Goal: Transaction & Acquisition: Purchase product/service

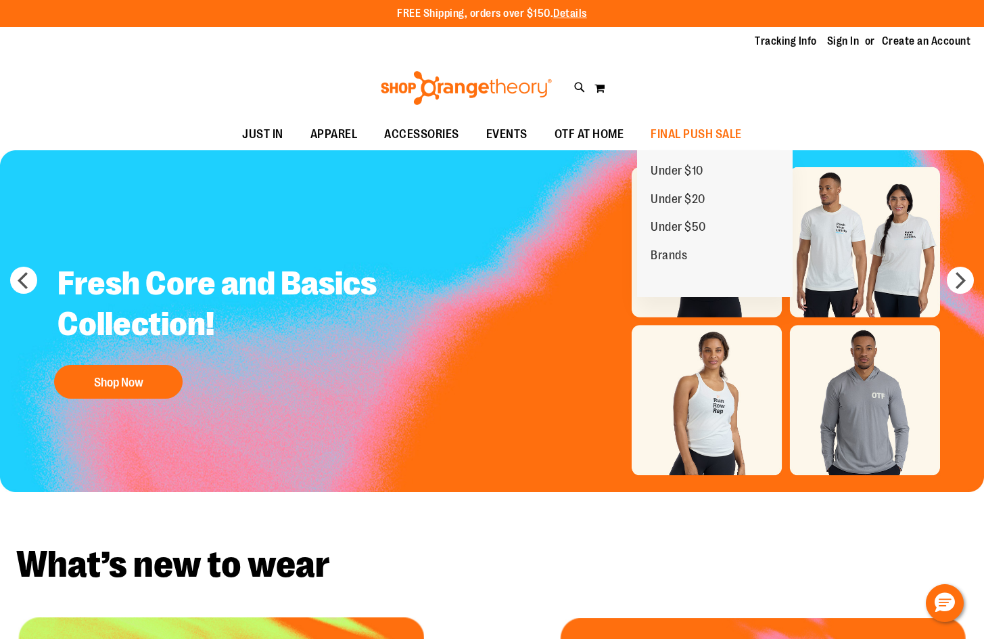
type input "**********"
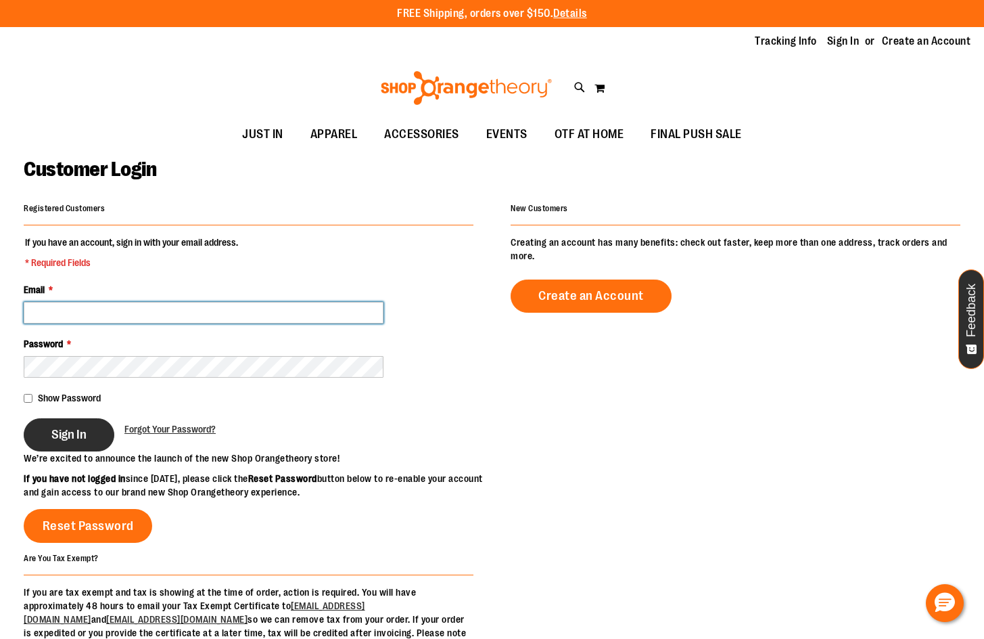
type input "**********"
click at [78, 439] on span "Sign In" at bounding box center [68, 434] width 35 height 15
type input "**********"
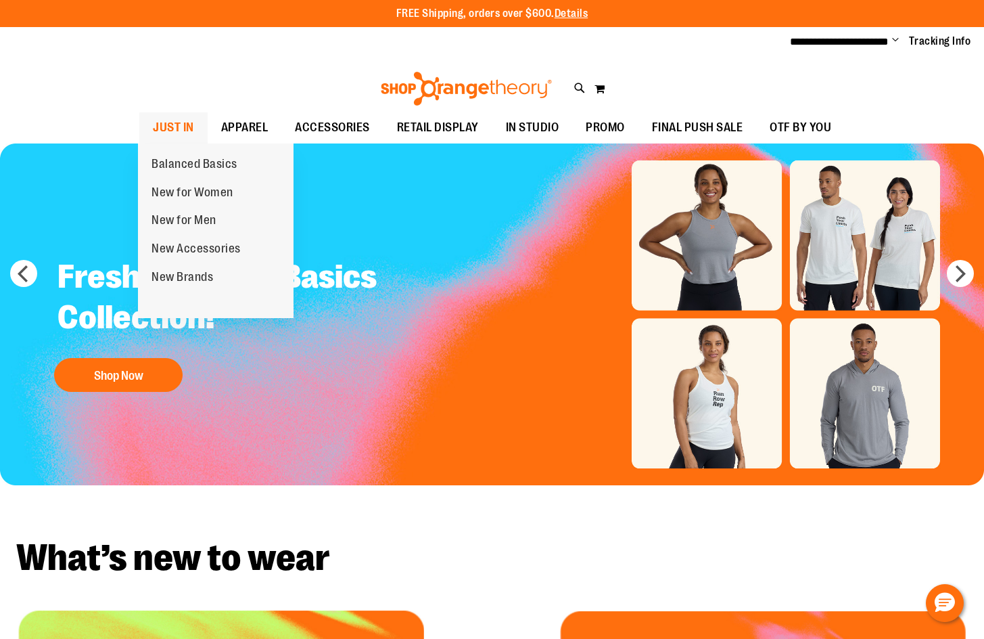
type input "**********"
click at [194, 131] on link "JUST IN" at bounding box center [173, 127] width 68 height 31
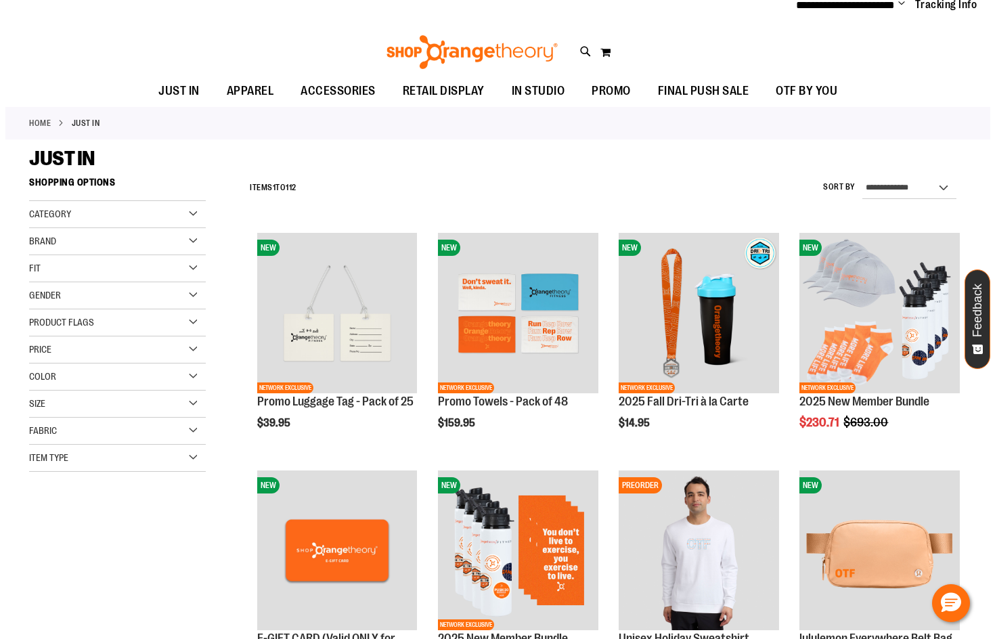
scroll to position [270, 0]
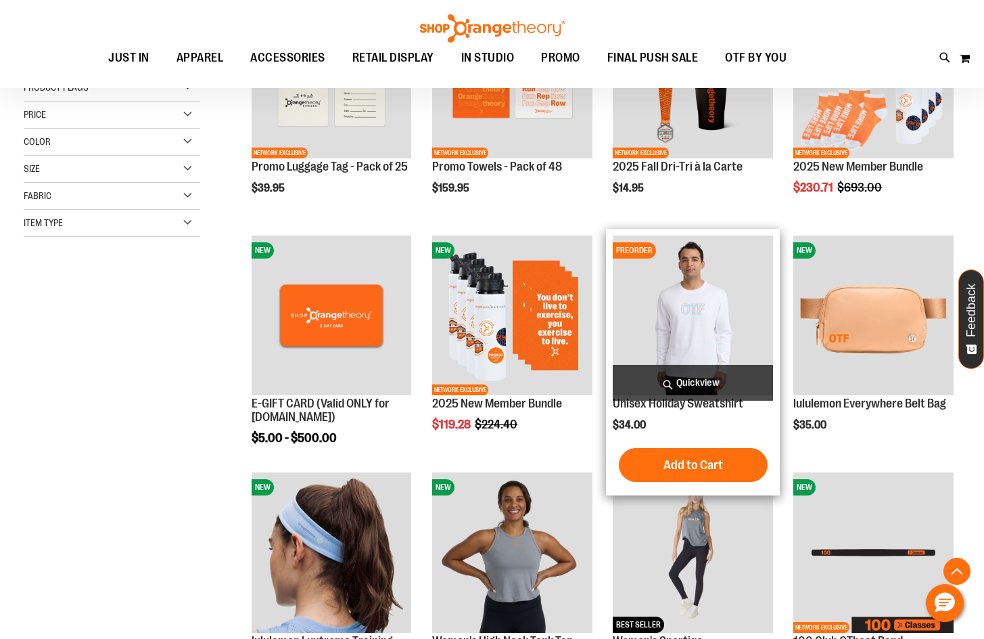
type input "**********"
click at [703, 373] on span "Quickview" at bounding box center [693, 383] width 160 height 36
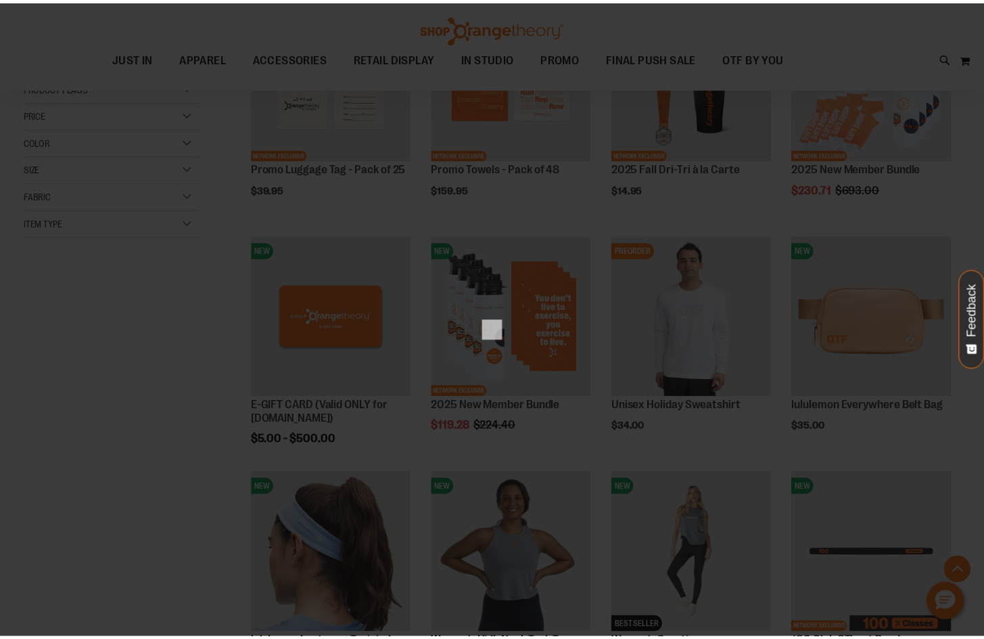
scroll to position [0, 0]
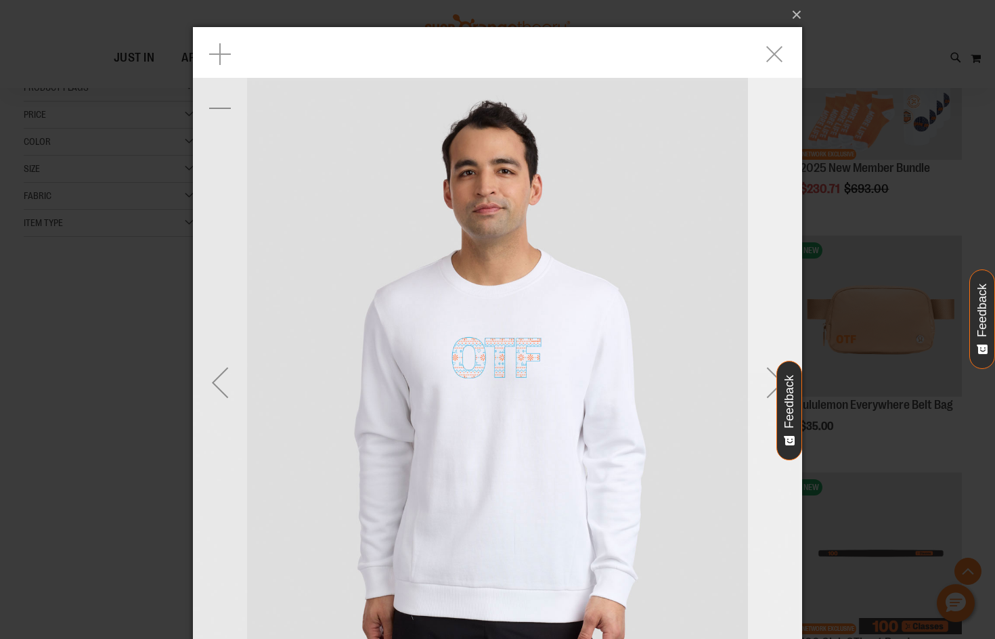
click at [767, 292] on div "Next" at bounding box center [775, 382] width 54 height 710
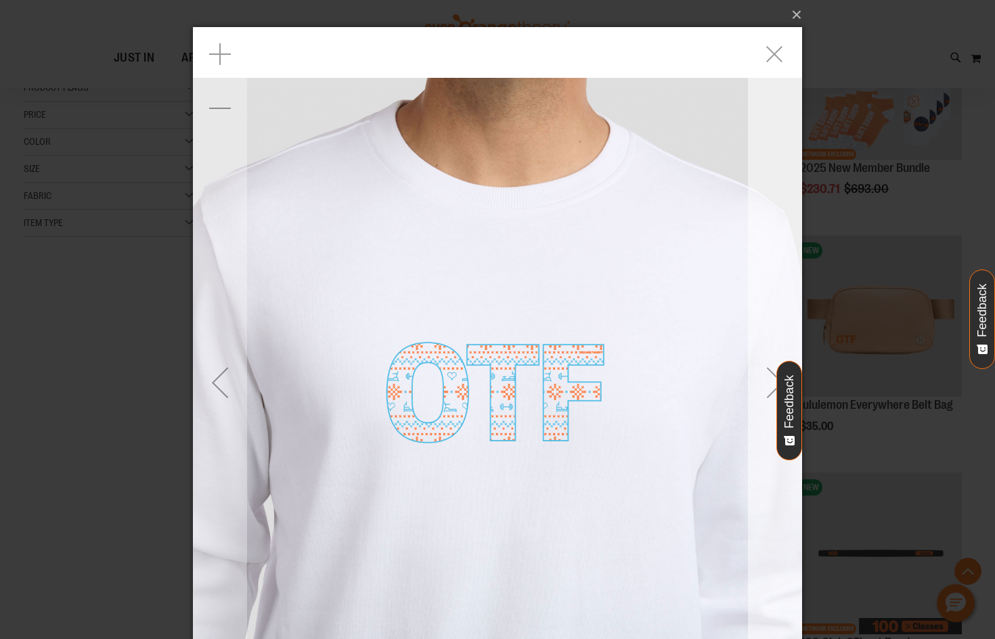
click at [767, 292] on div "Next" at bounding box center [775, 382] width 54 height 710
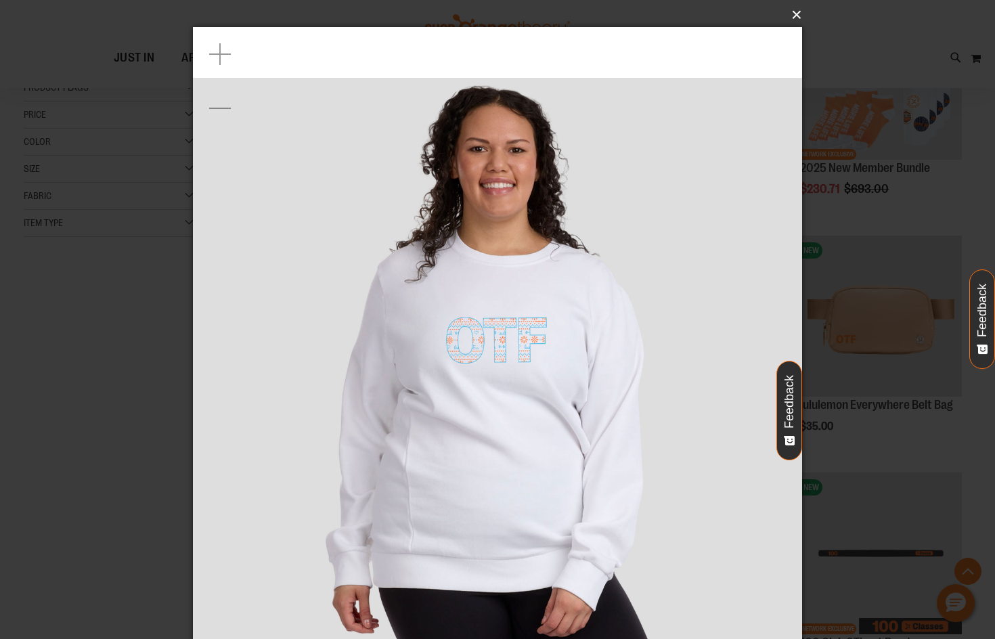
click at [798, 11] on button "×" at bounding box center [501, 15] width 609 height 30
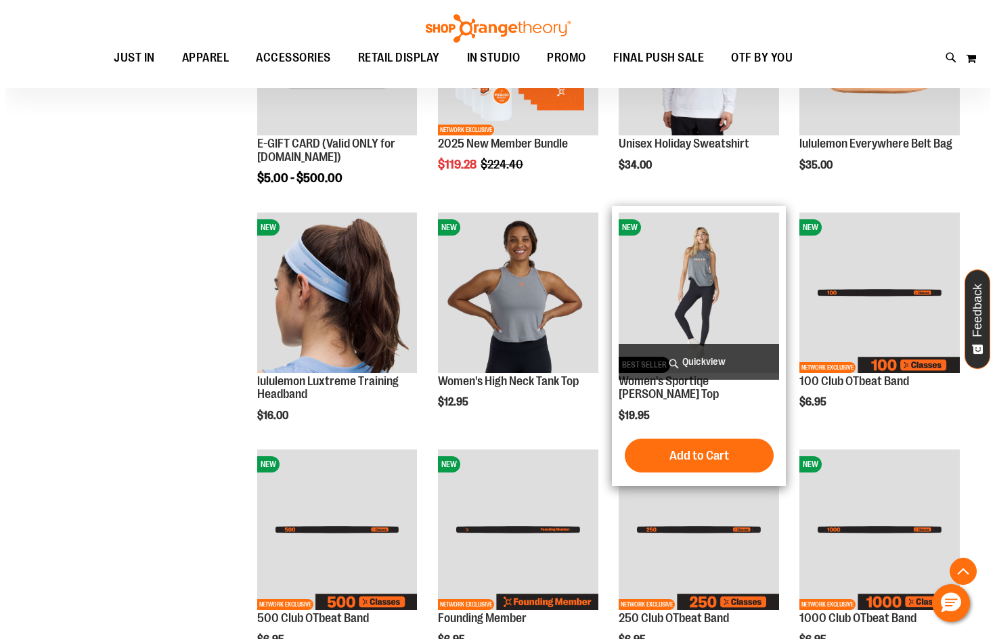
scroll to position [405, 0]
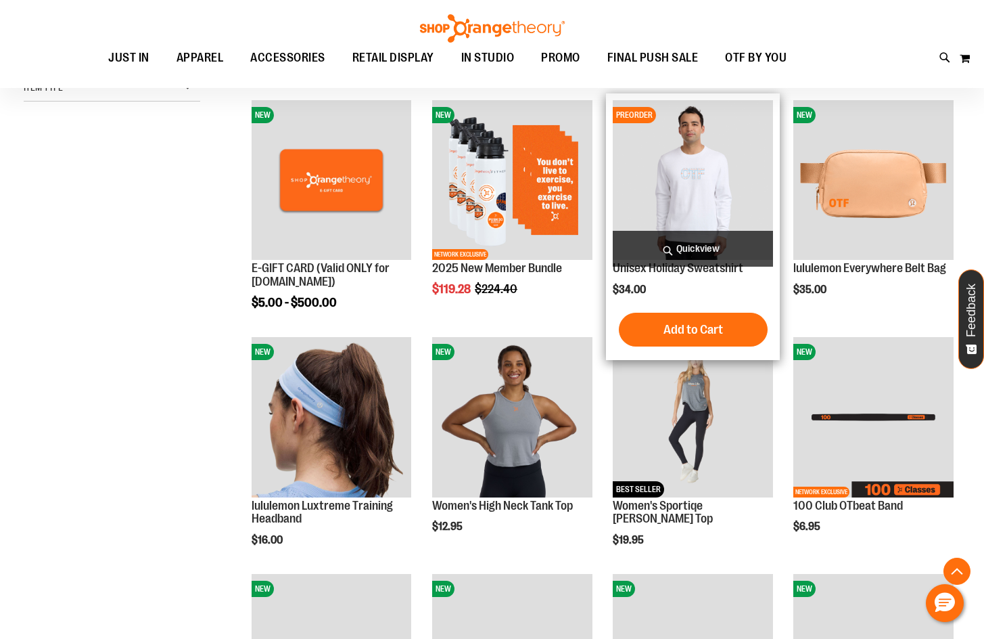
click at [725, 245] on span "Quickview" at bounding box center [693, 249] width 160 height 36
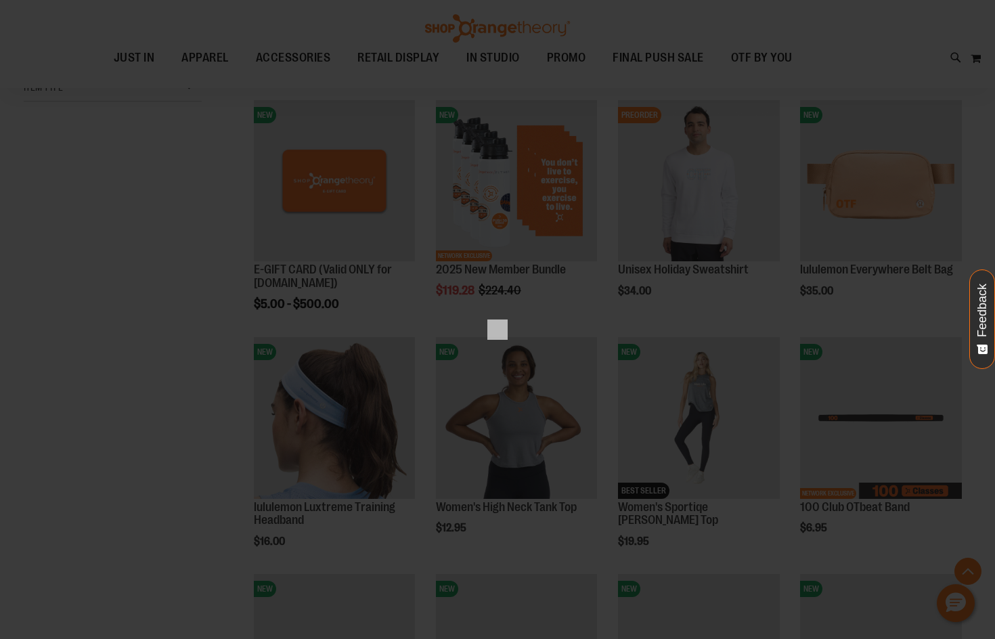
scroll to position [0, 0]
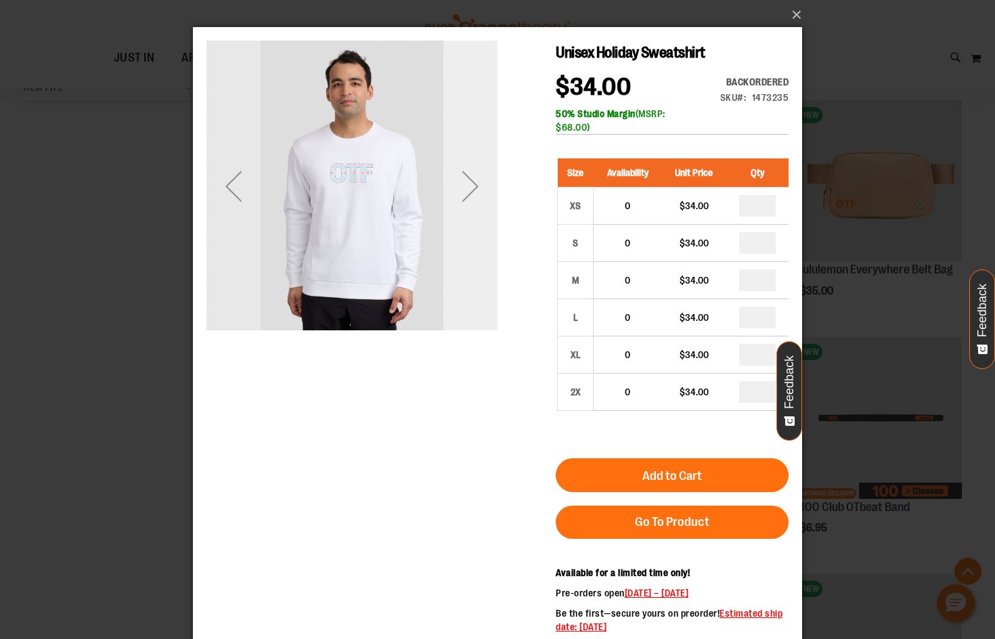
click at [473, 209] on div "Next" at bounding box center [470, 186] width 54 height 54
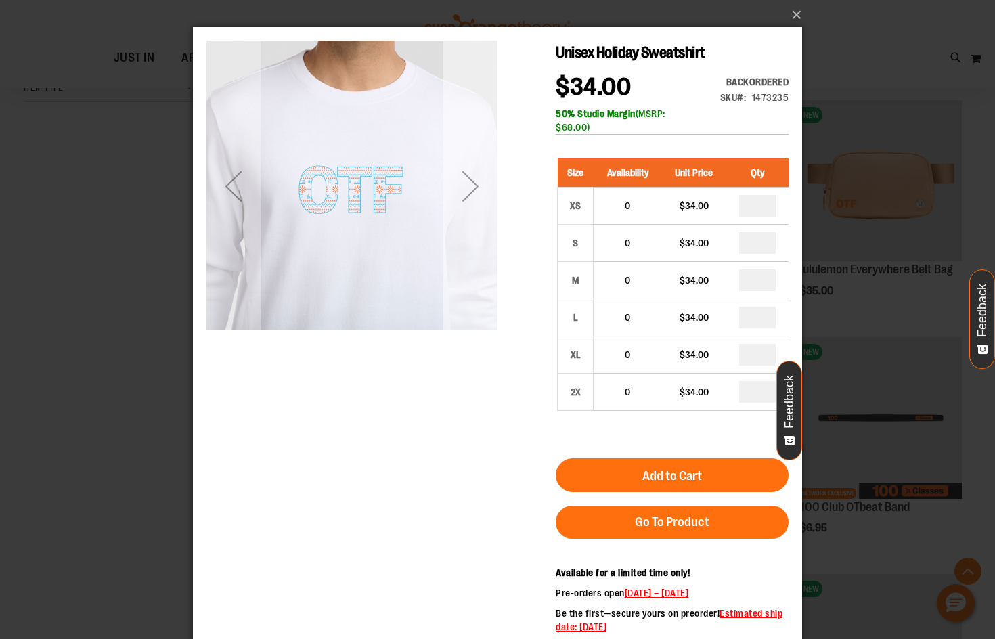
click at [463, 184] on div "Next" at bounding box center [470, 186] width 54 height 54
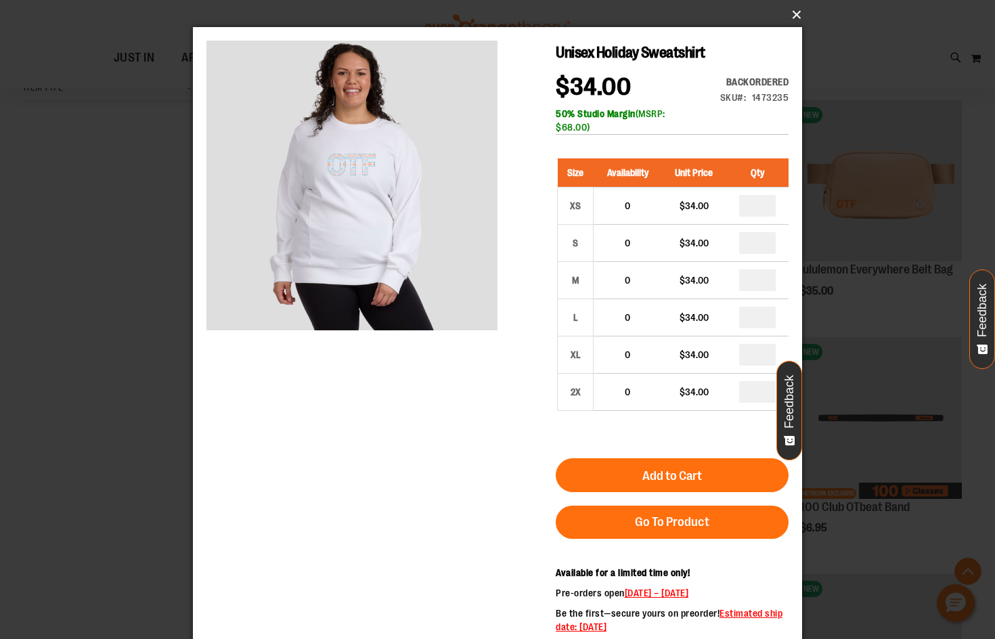
click at [790, 19] on button "×" at bounding box center [501, 15] width 609 height 30
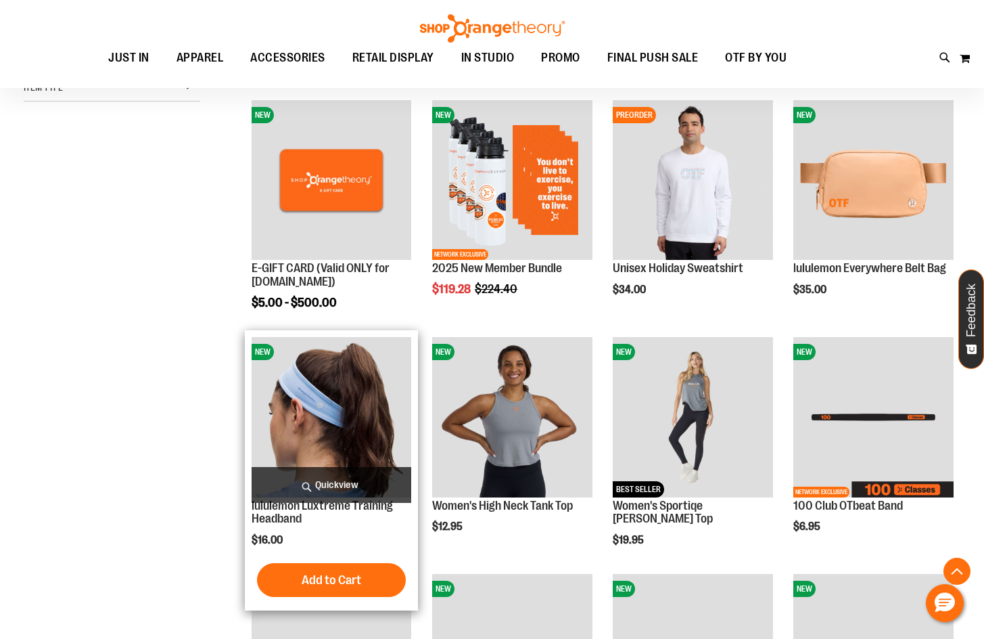
click at [372, 493] on span "Quickview" at bounding box center [332, 485] width 160 height 36
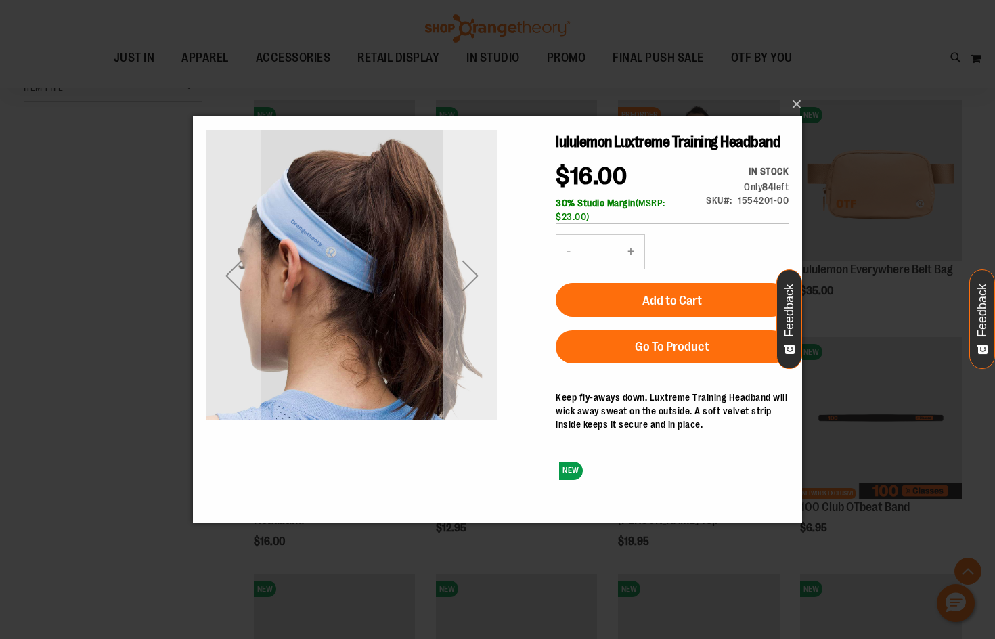
click at [457, 253] on div "Next" at bounding box center [470, 275] width 54 height 54
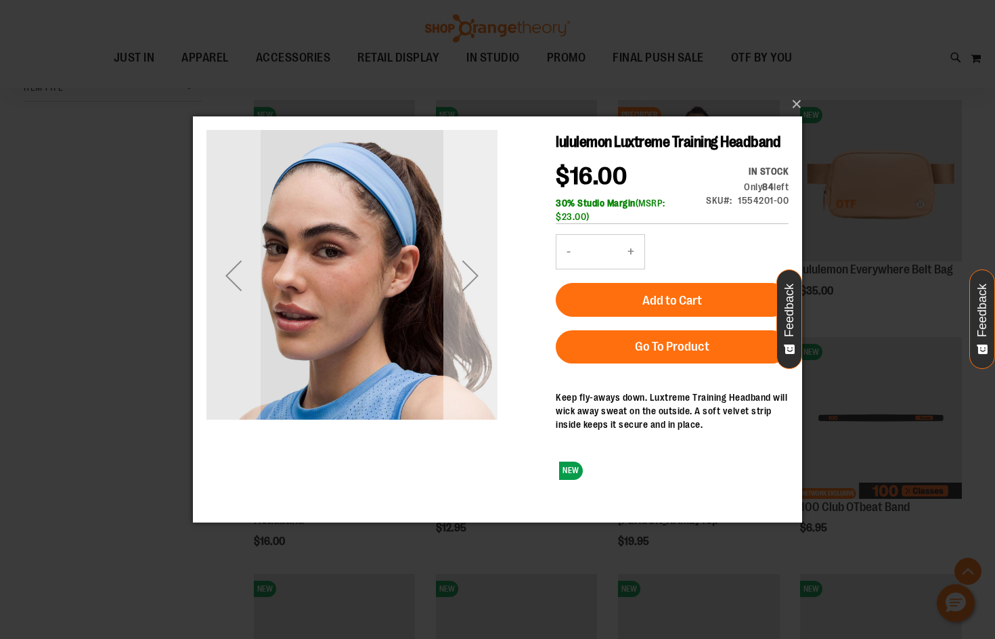
click at [457, 253] on div "Next" at bounding box center [470, 275] width 54 height 54
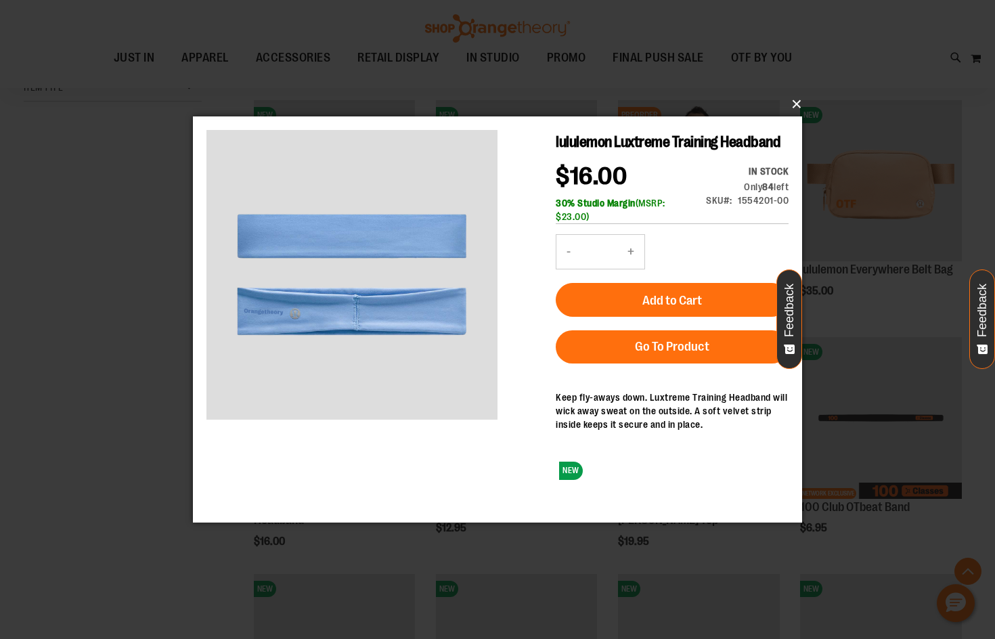
click at [799, 105] on button "×" at bounding box center [501, 104] width 609 height 30
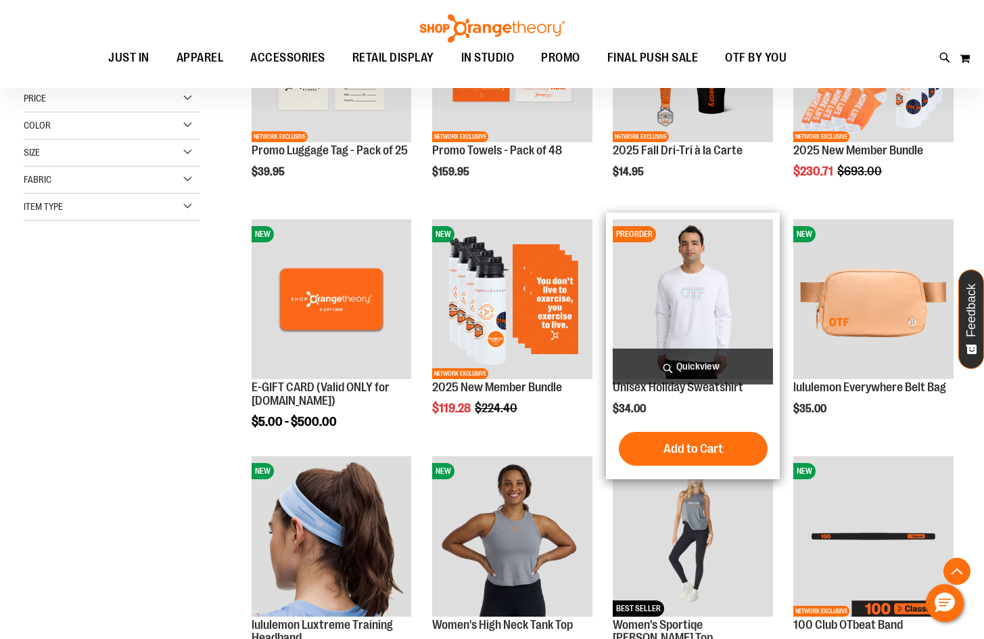
scroll to position [270, 0]
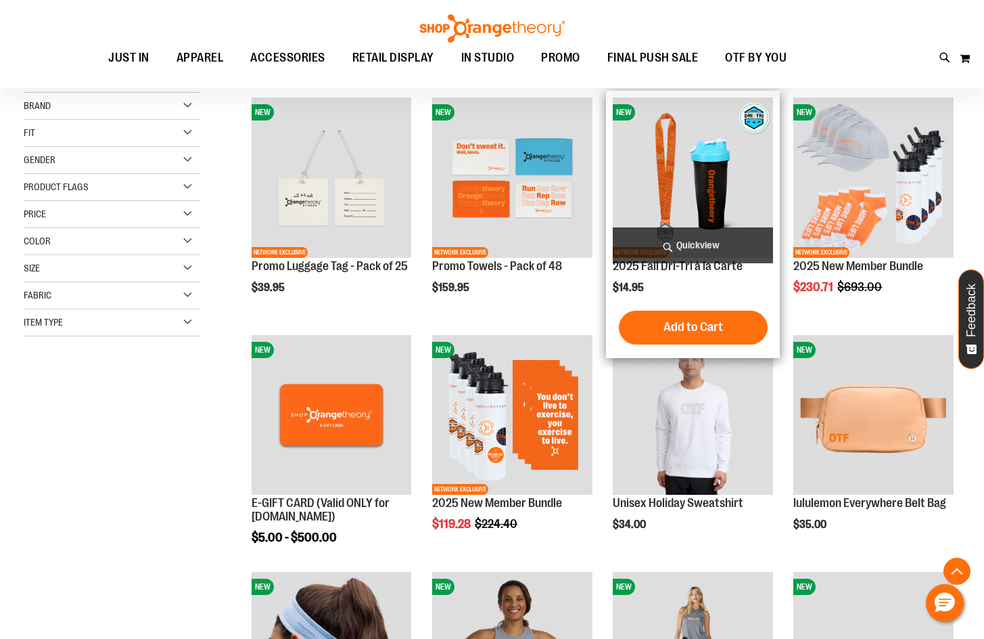
scroll to position [270, 0]
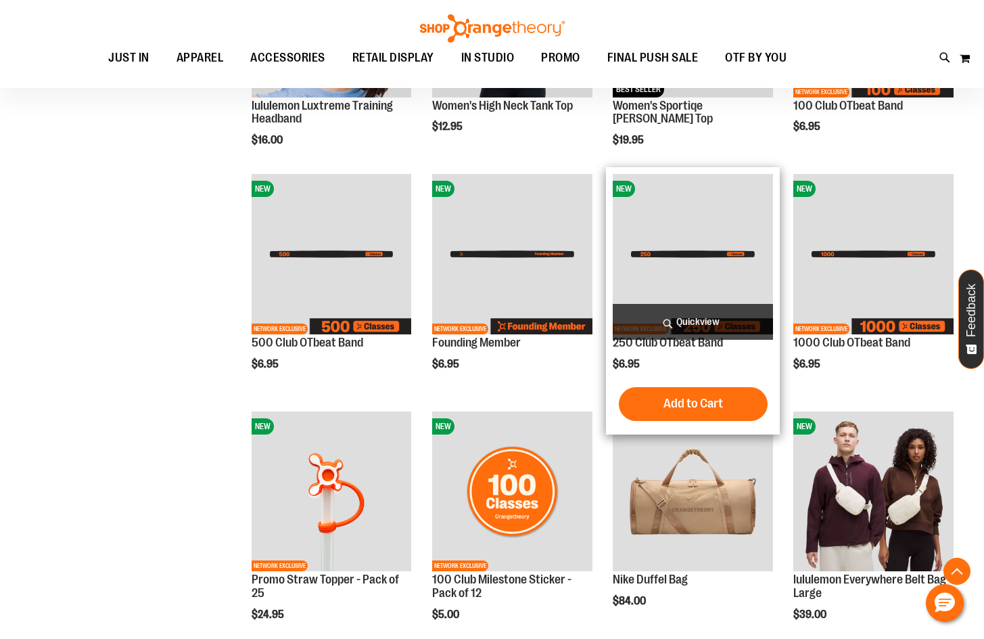
scroll to position [879, 0]
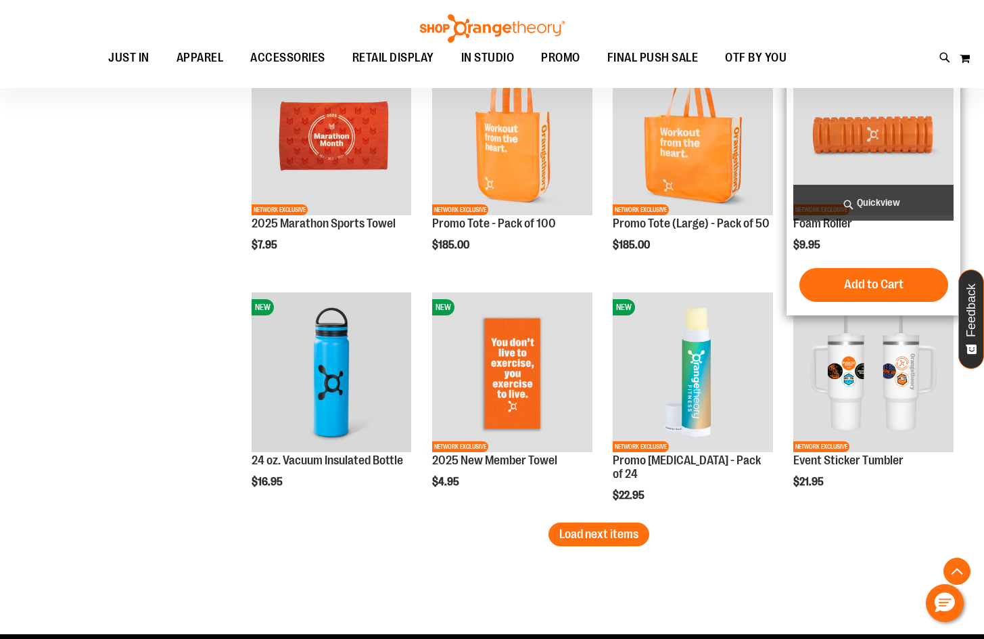
scroll to position [1894, 0]
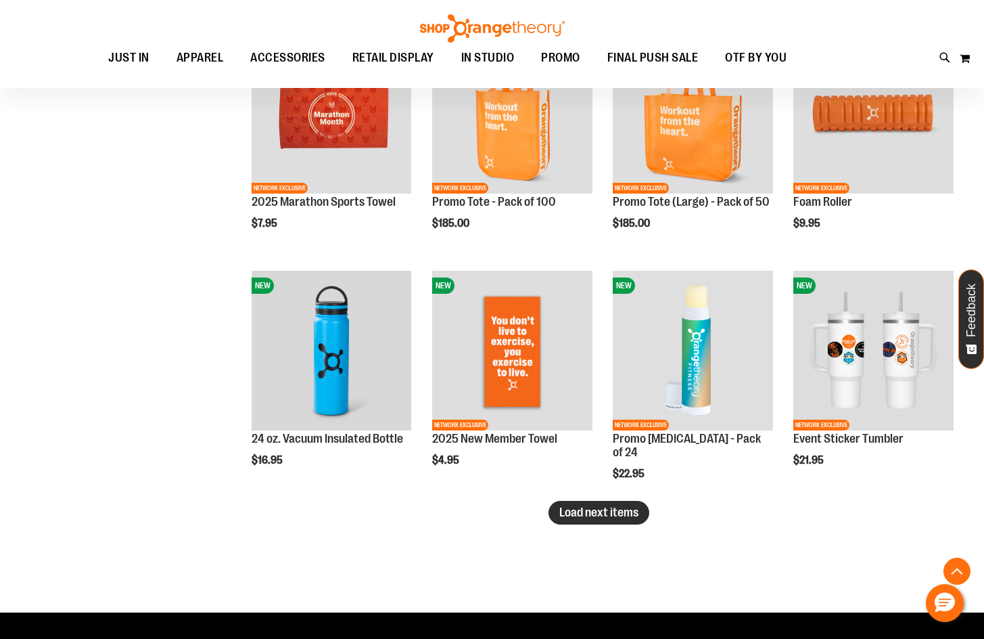
click at [556, 510] on button "Load next items" at bounding box center [599, 513] width 101 height 24
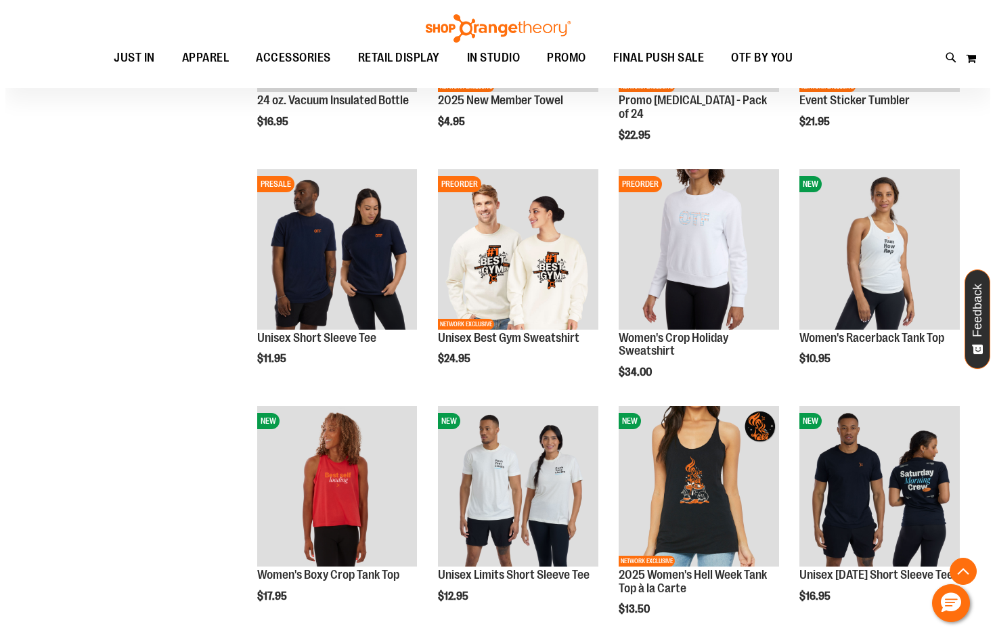
scroll to position [2164, 0]
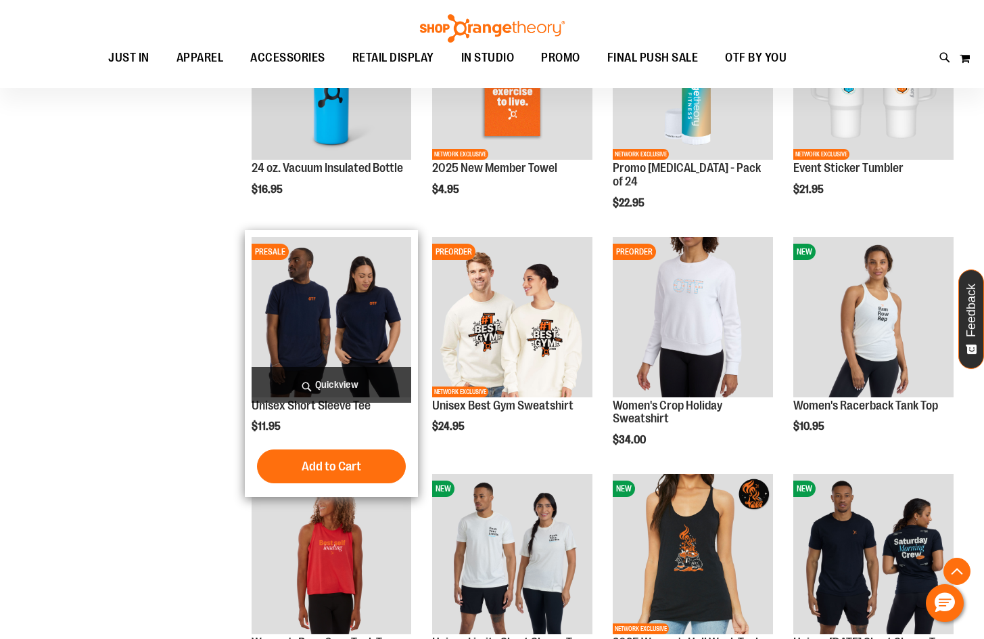
click at [354, 377] on span "Quickview" at bounding box center [332, 385] width 160 height 36
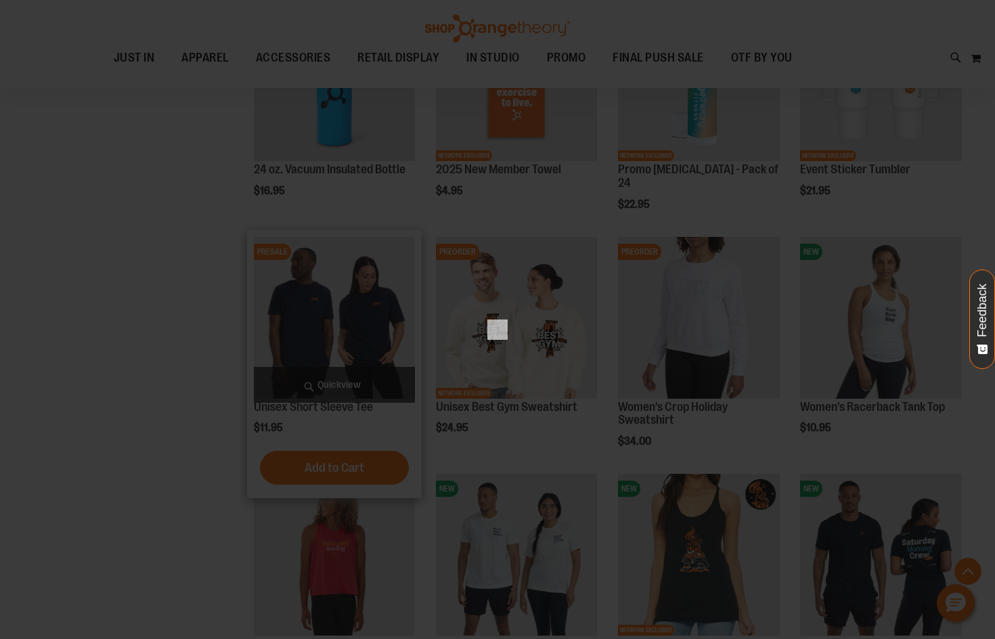
scroll to position [0, 0]
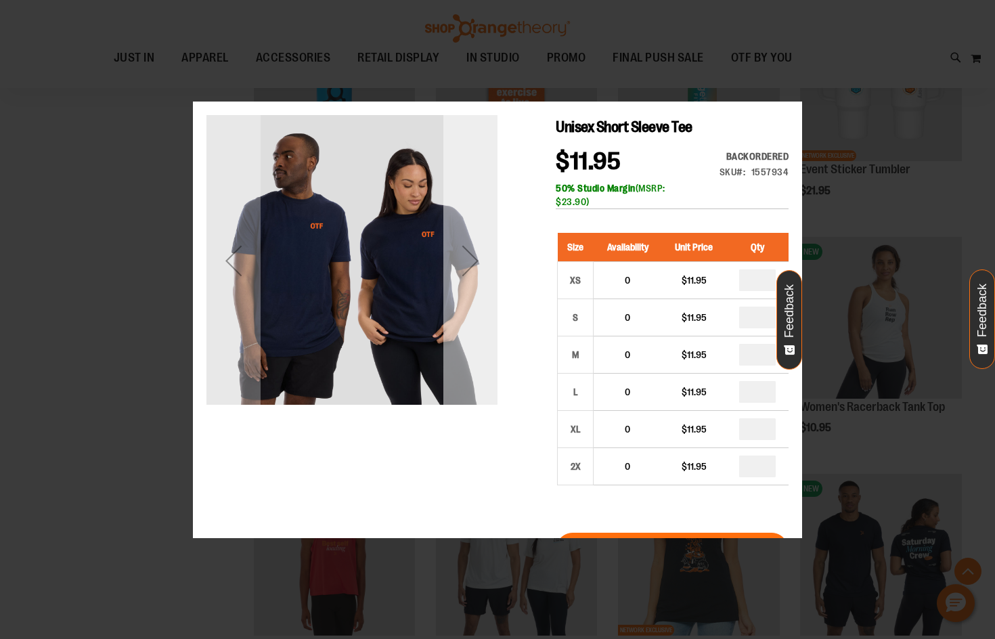
drag, startPoint x: 484, startPoint y: 337, endPoint x: 483, endPoint y: 346, distance: 8.8
click at [483, 346] on div "Next" at bounding box center [470, 259] width 54 height 291
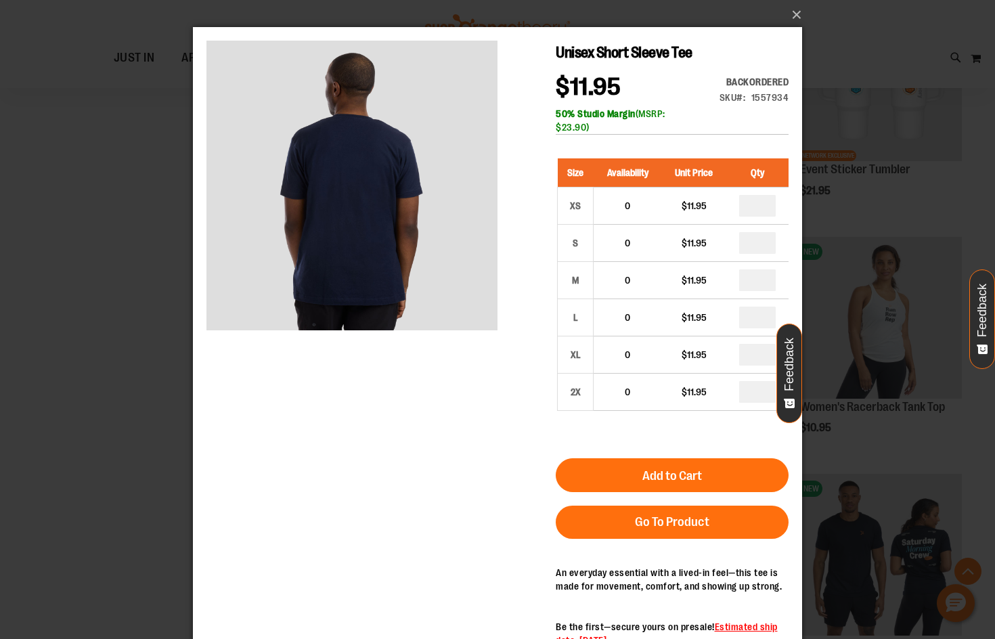
click at [499, 202] on div "Unisex Short Sleeve Tee $11.95 Backordered Only %1 left SKU 1557934 50% Studio …" at bounding box center [497, 142] width 582 height 203
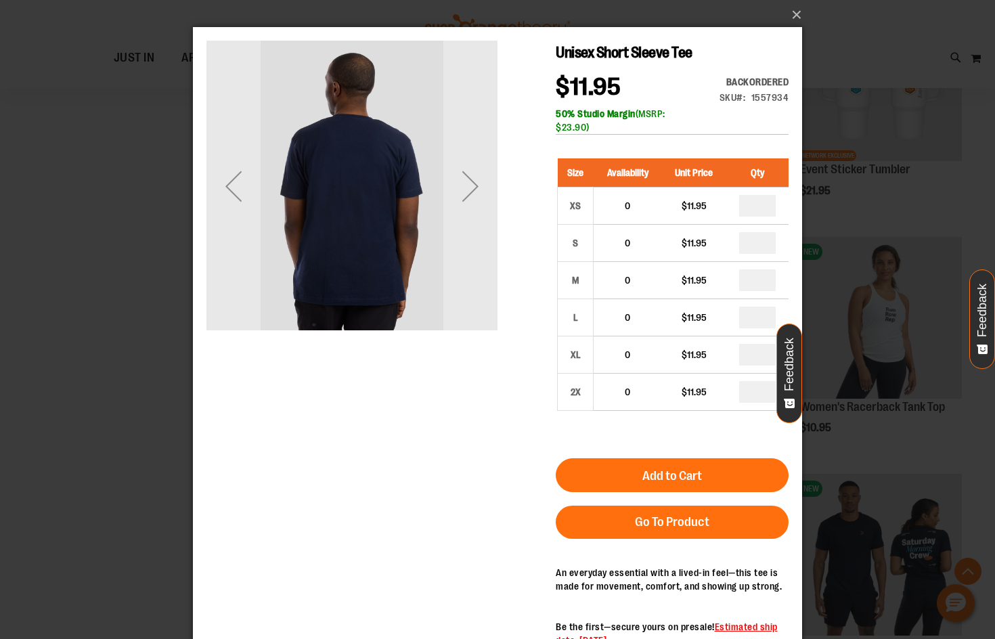
click at [479, 177] on div "Next" at bounding box center [470, 186] width 54 height 54
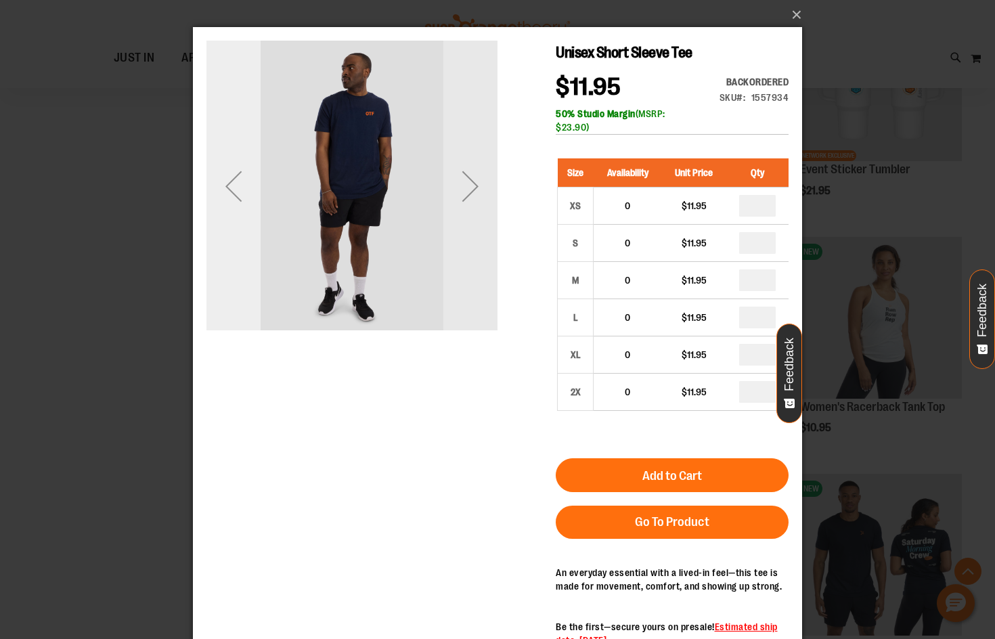
click at [255, 189] on div "Previous" at bounding box center [233, 186] width 54 height 54
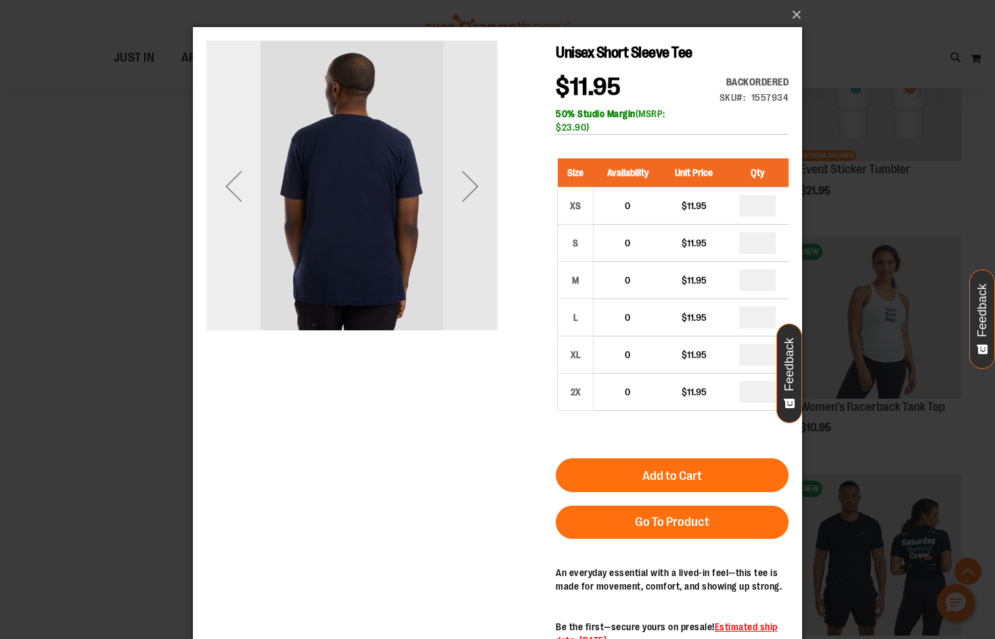
click at [255, 189] on div "Previous" at bounding box center [233, 186] width 54 height 54
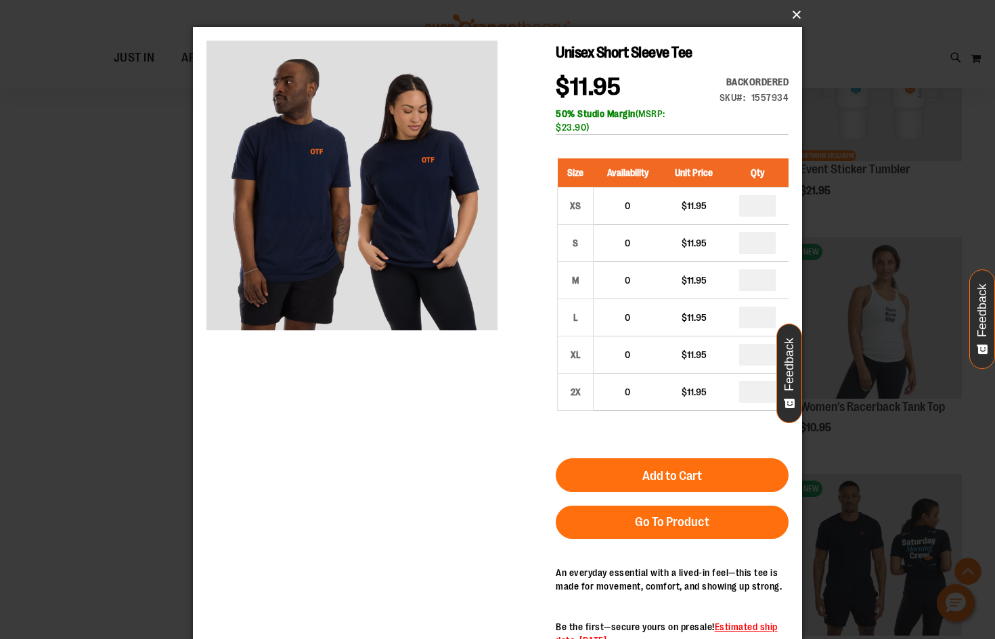
click at [787, 3] on button "×" at bounding box center [501, 15] width 609 height 30
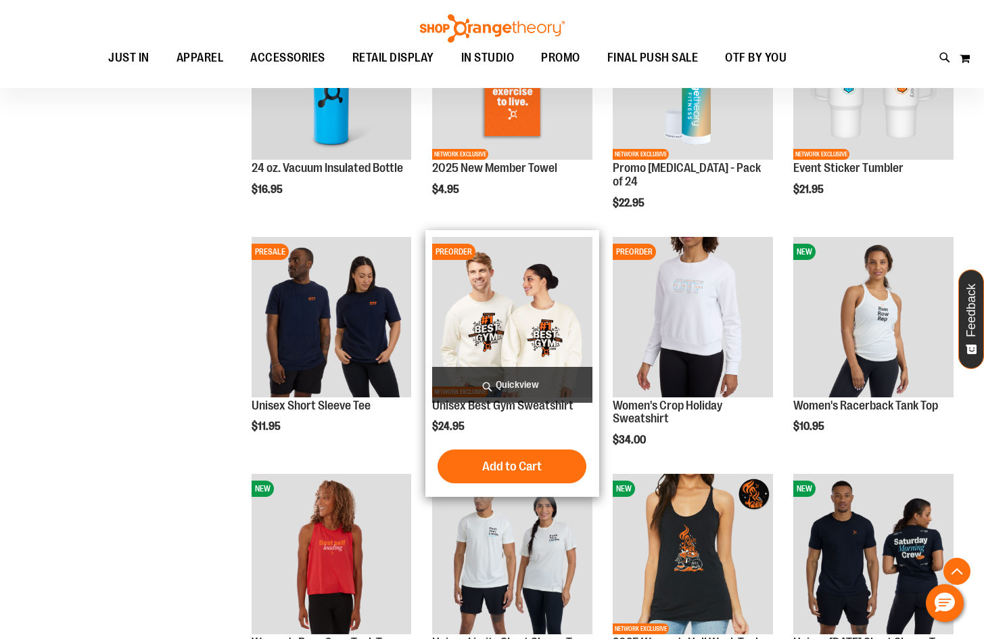
click at [539, 392] on span "Quickview" at bounding box center [512, 385] width 160 height 36
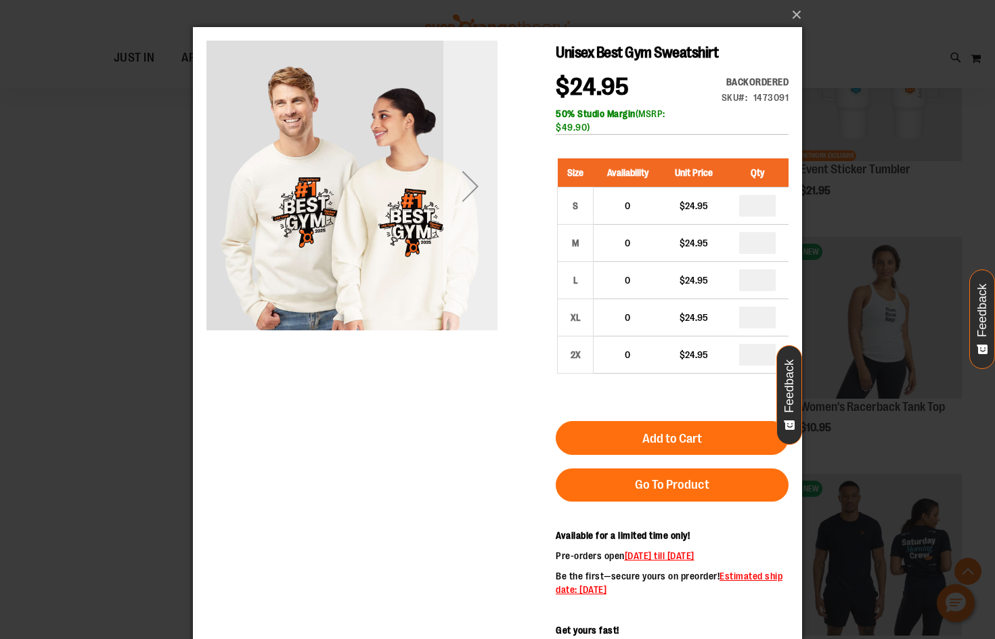
click at [447, 204] on div "Next" at bounding box center [470, 186] width 54 height 54
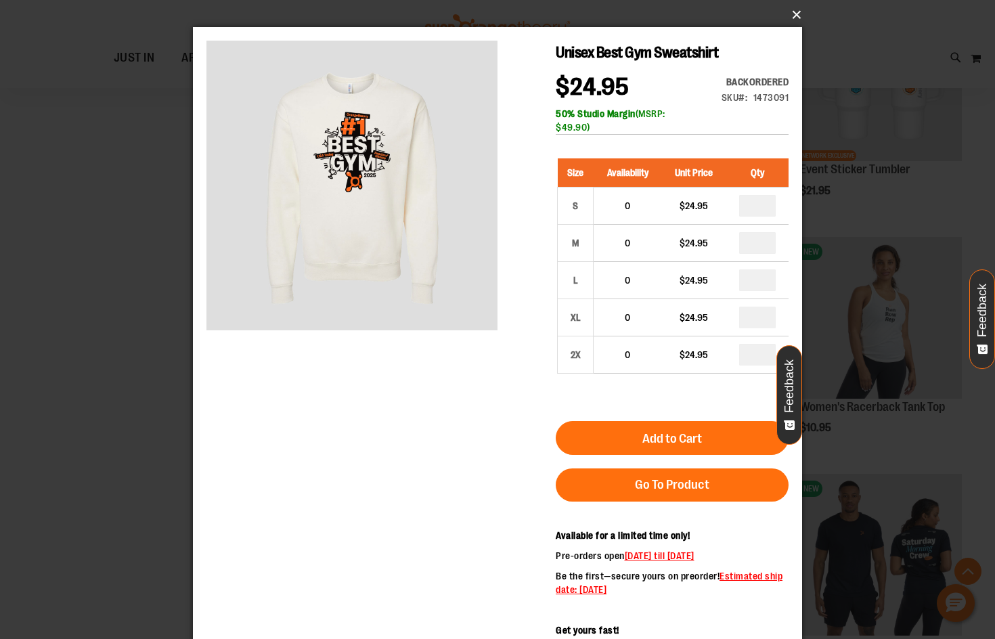
click at [796, 15] on button "×" at bounding box center [501, 15] width 609 height 30
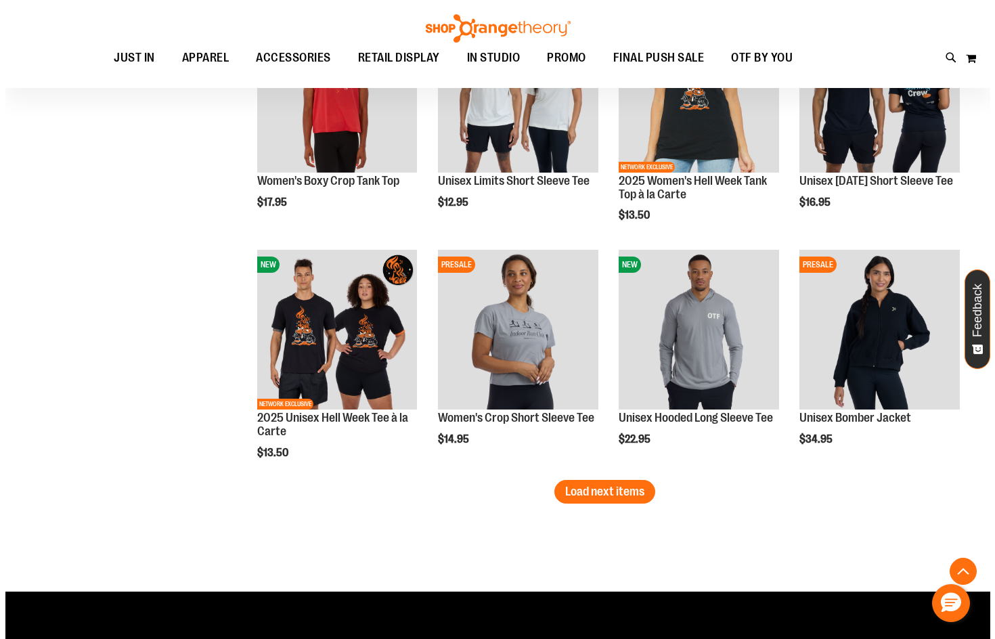
scroll to position [2706, 0]
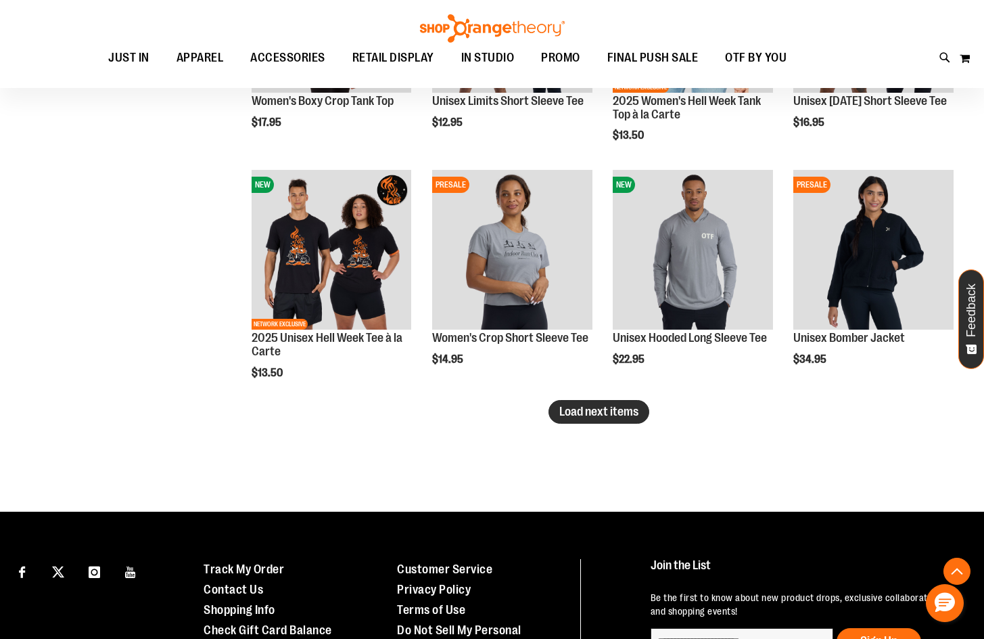
click at [586, 415] on span "Load next items" at bounding box center [599, 412] width 79 height 14
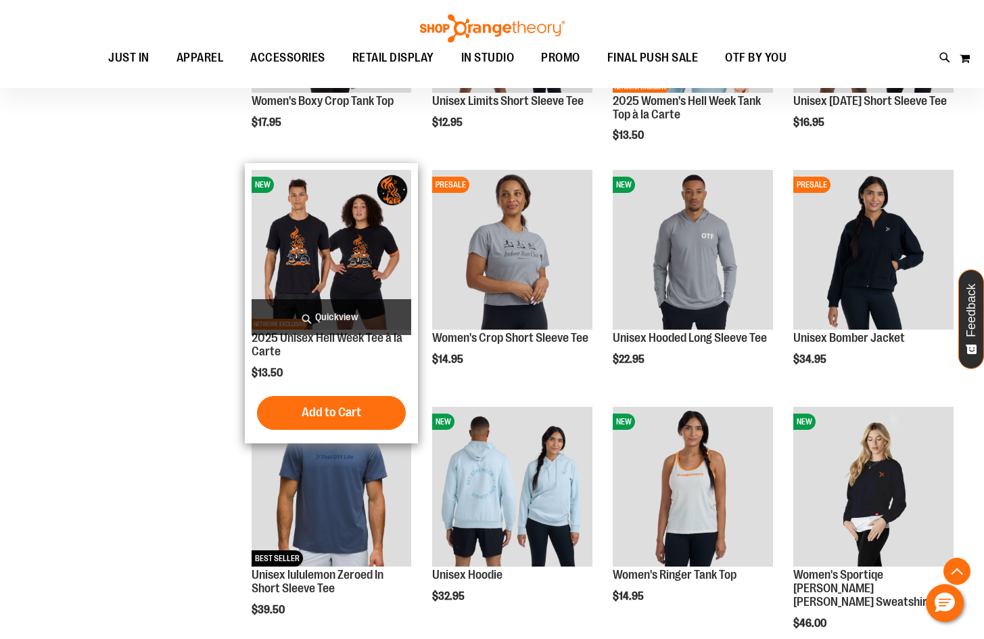
click at [348, 315] on span "Quickview" at bounding box center [332, 317] width 160 height 36
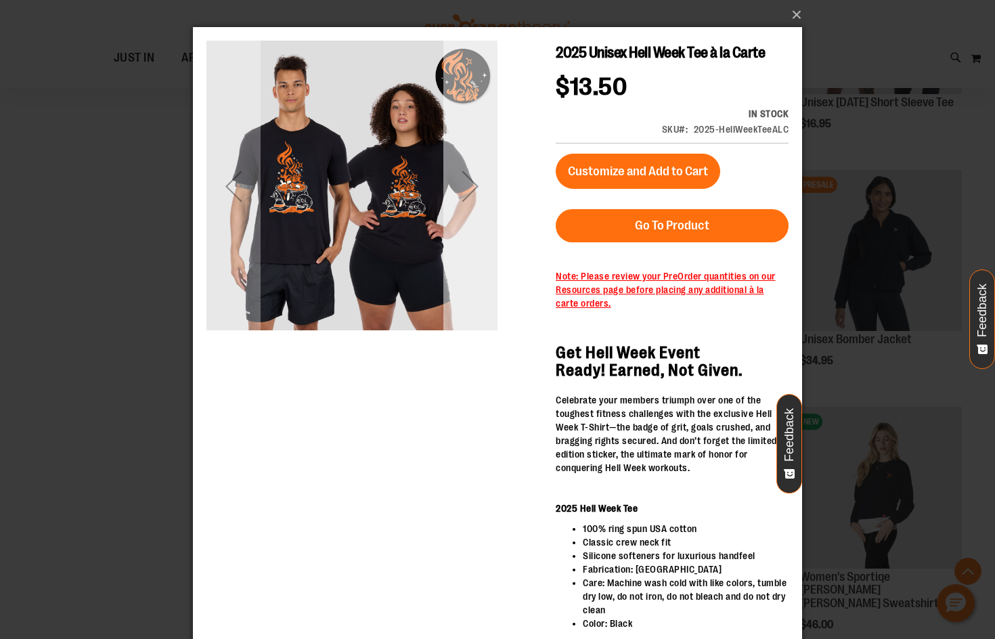
click at [472, 191] on div "Next" at bounding box center [470, 186] width 54 height 54
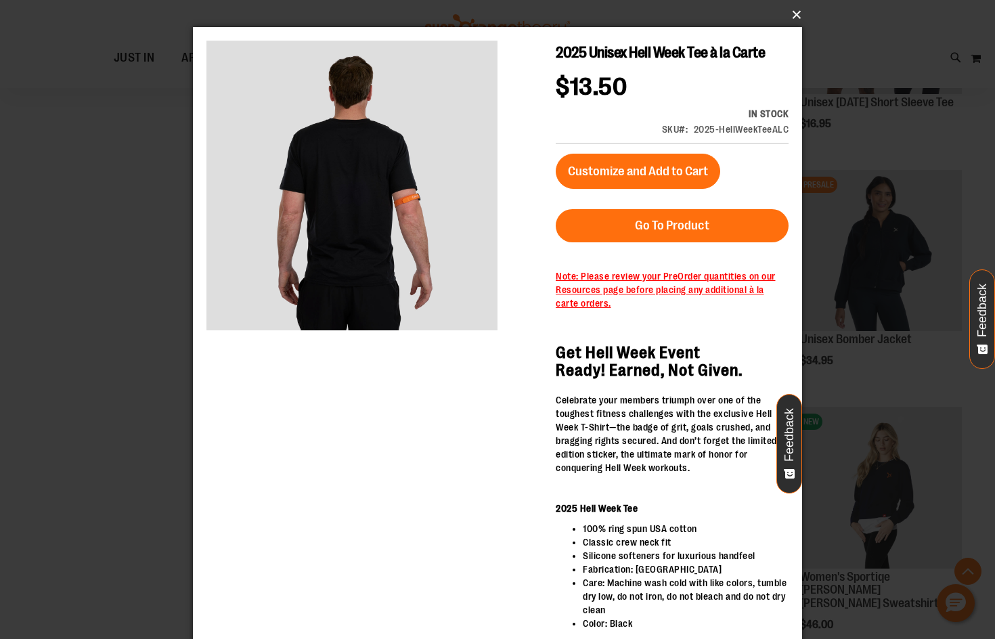
click at [791, 20] on button "×" at bounding box center [501, 15] width 609 height 30
